Goal: Task Accomplishment & Management: Use online tool/utility

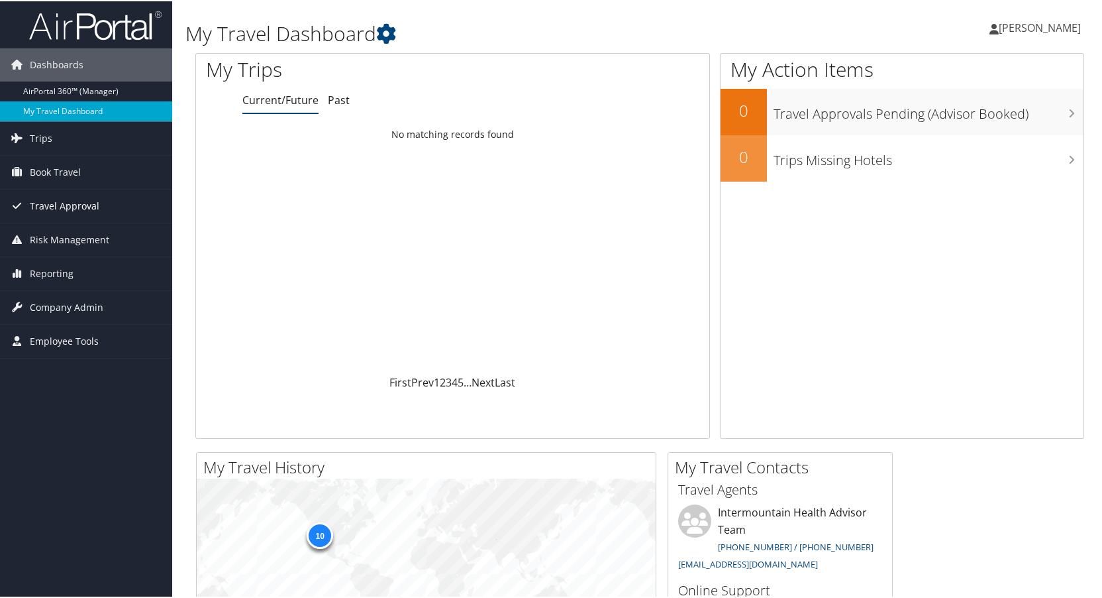
click at [64, 204] on span "Travel Approval" at bounding box center [65, 204] width 70 height 33
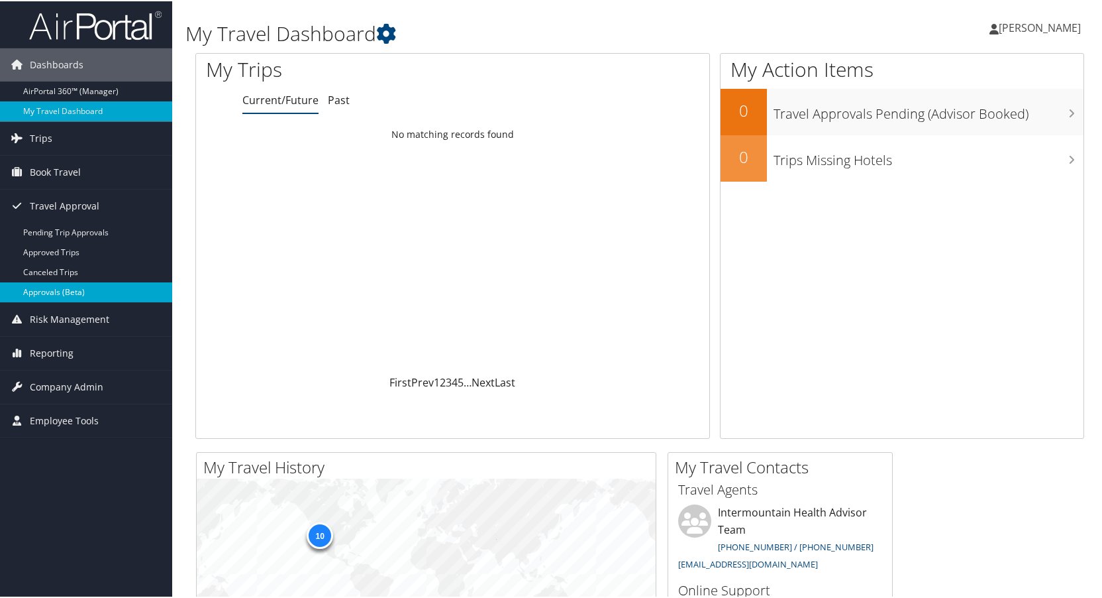
click at [48, 287] on link "Approvals (Beta)" at bounding box center [86, 291] width 172 height 20
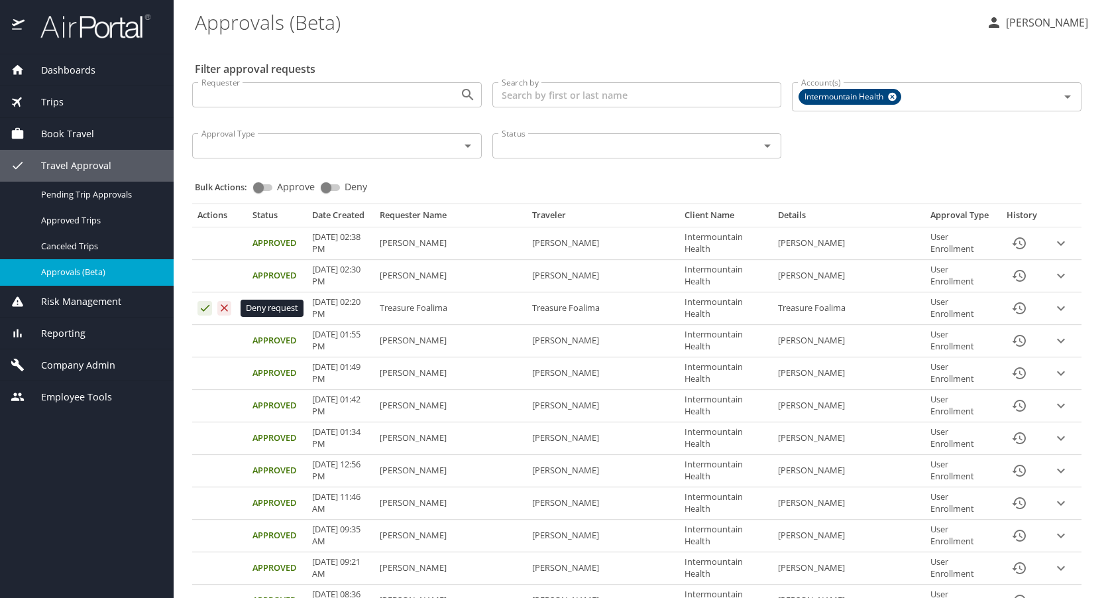
click at [226, 304] on icon "Approval table" at bounding box center [224, 307] width 13 height 13
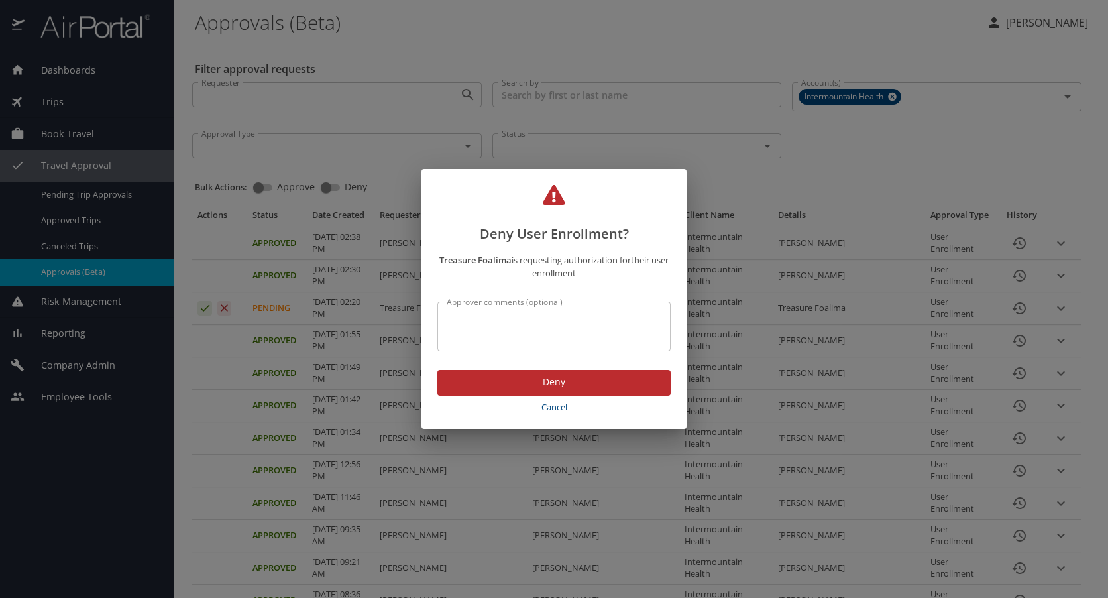
click at [468, 316] on textarea "Approver comments (optional)" at bounding box center [554, 326] width 215 height 25
type textarea "incorrect email address"
click at [538, 382] on span "Deny" at bounding box center [554, 382] width 212 height 17
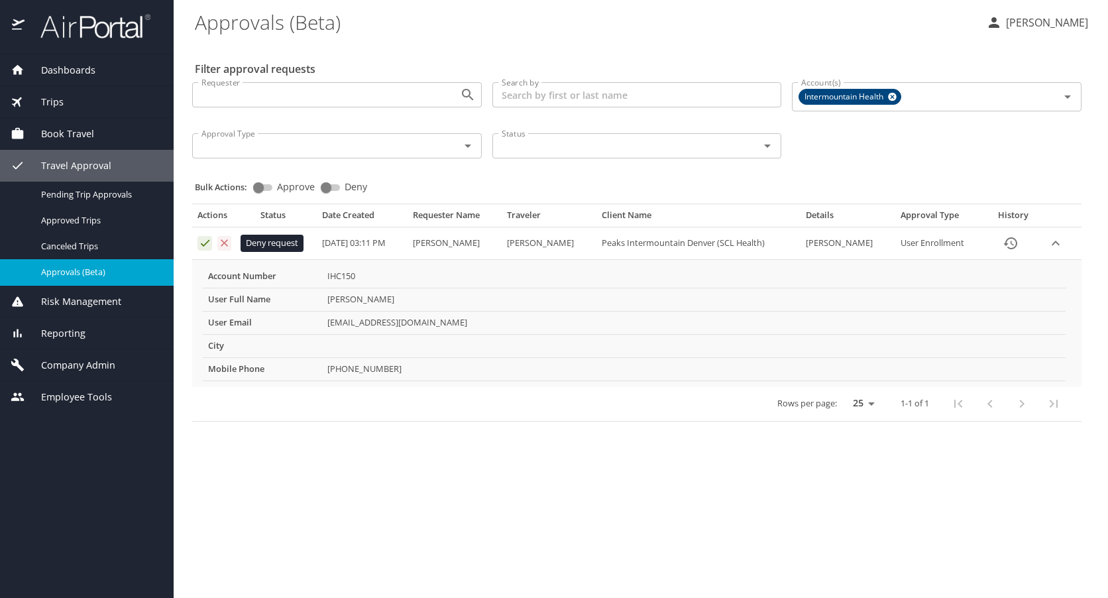
click at [225, 243] on icon "Approval table" at bounding box center [224, 242] width 7 height 7
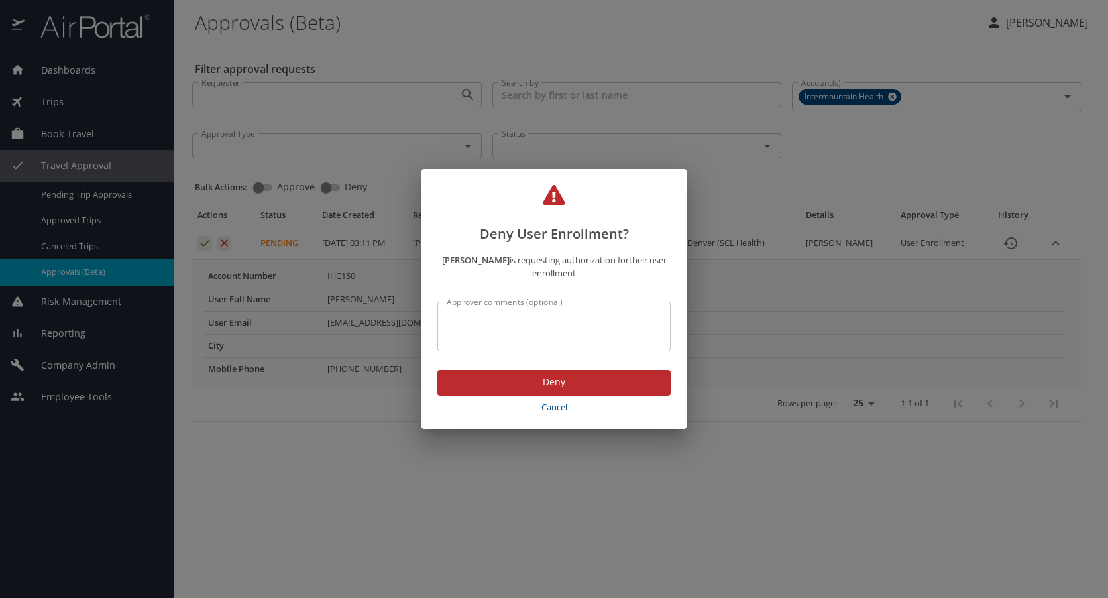
click at [509, 317] on textarea "Approver comments (optional)" at bounding box center [554, 326] width 215 height 25
type textarea "incorrect email address"
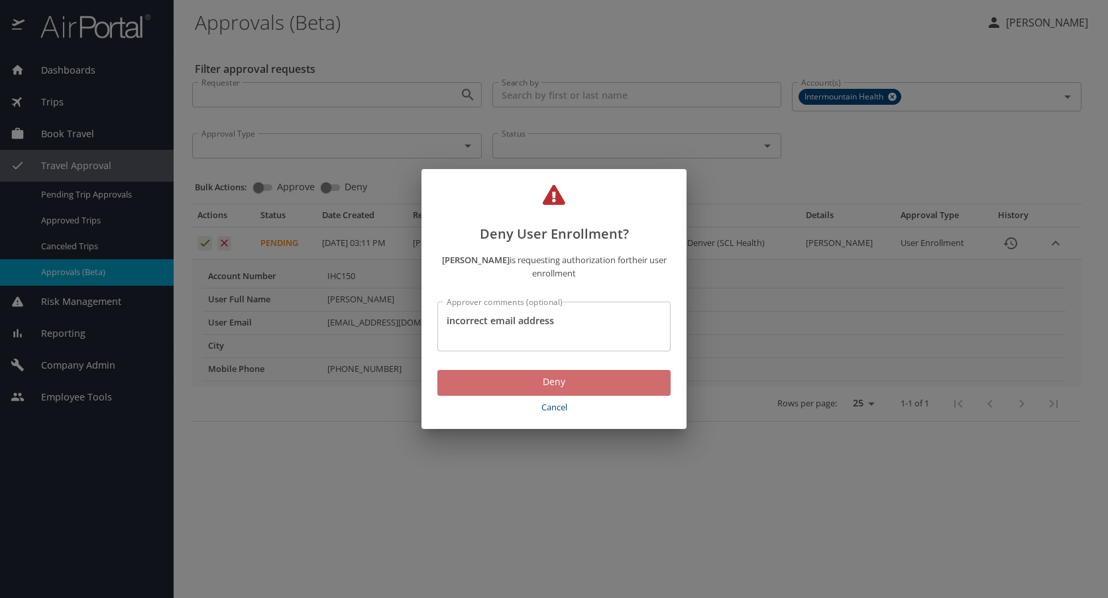
click at [551, 378] on span "Deny" at bounding box center [554, 382] width 212 height 17
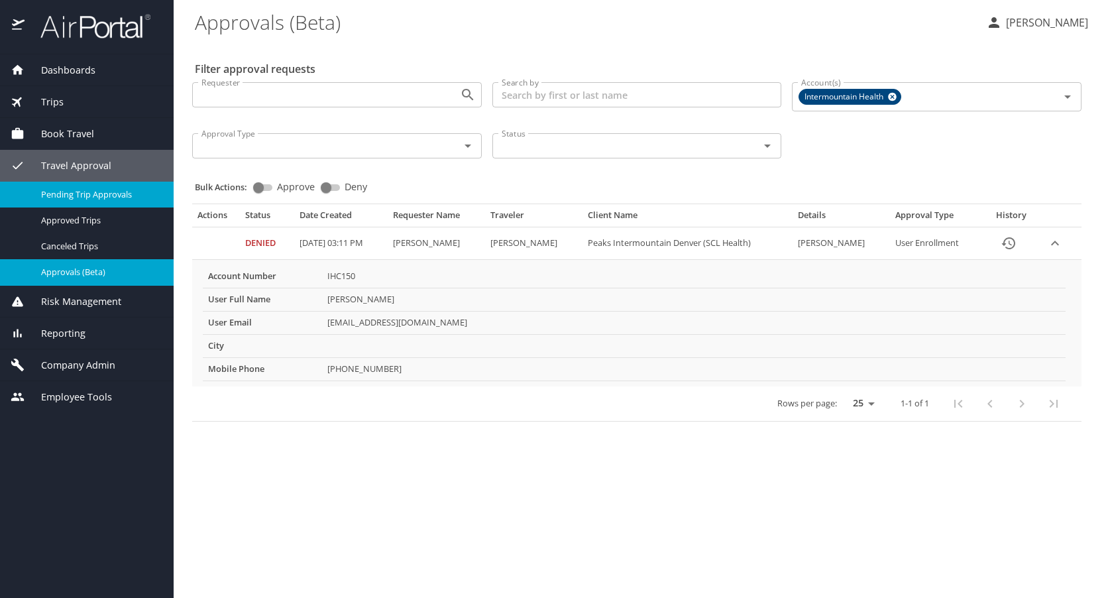
click at [54, 188] on span "Pending Trip Approvals" at bounding box center [99, 194] width 117 height 13
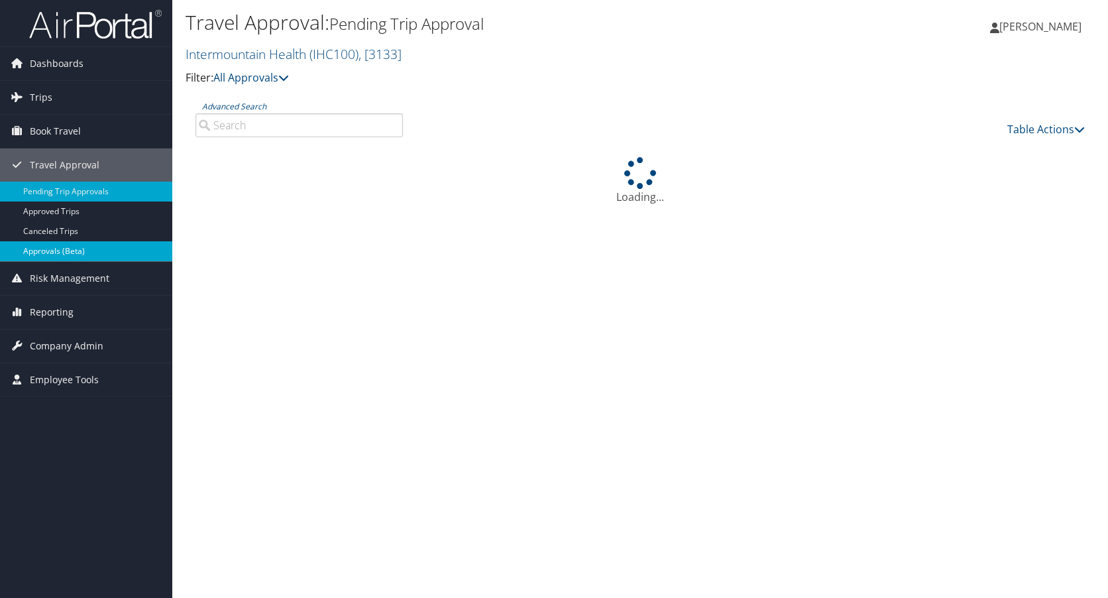
click at [50, 245] on link "Approvals (Beta)" at bounding box center [86, 251] width 172 height 20
